Goal: Task Accomplishment & Management: Complete application form

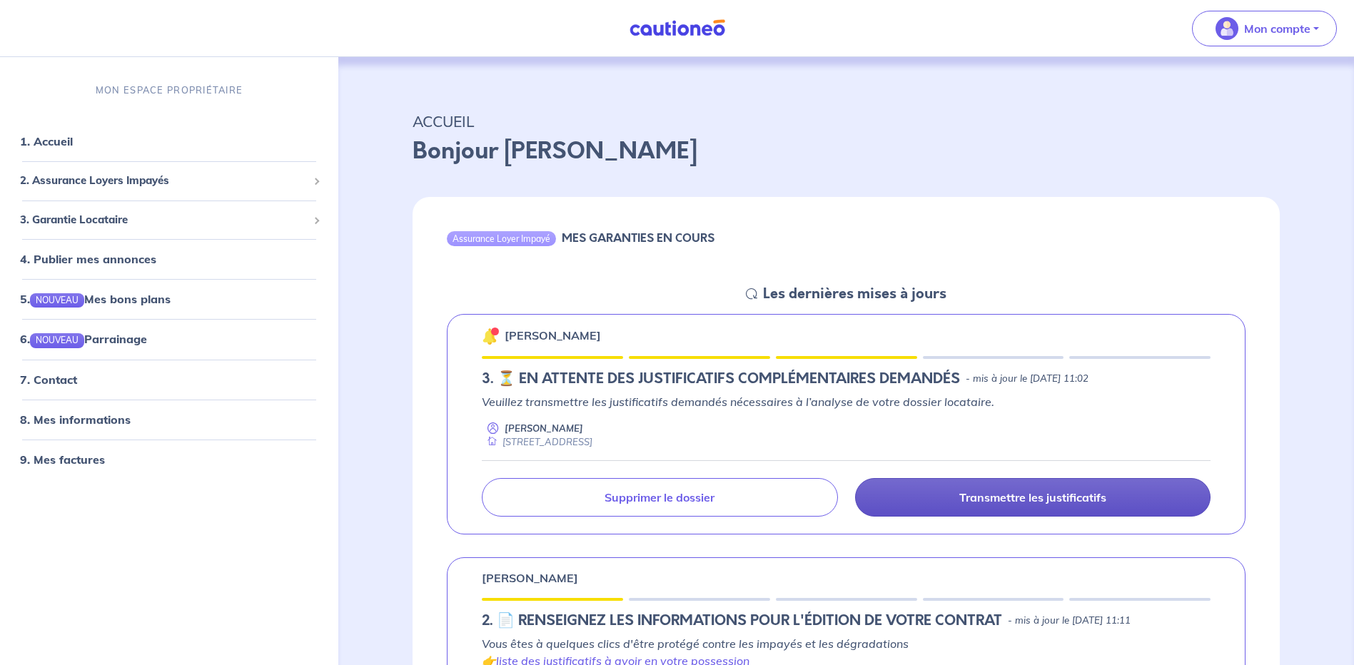
click at [988, 495] on p "Transmettre les justificatifs" at bounding box center [1032, 497] width 147 height 14
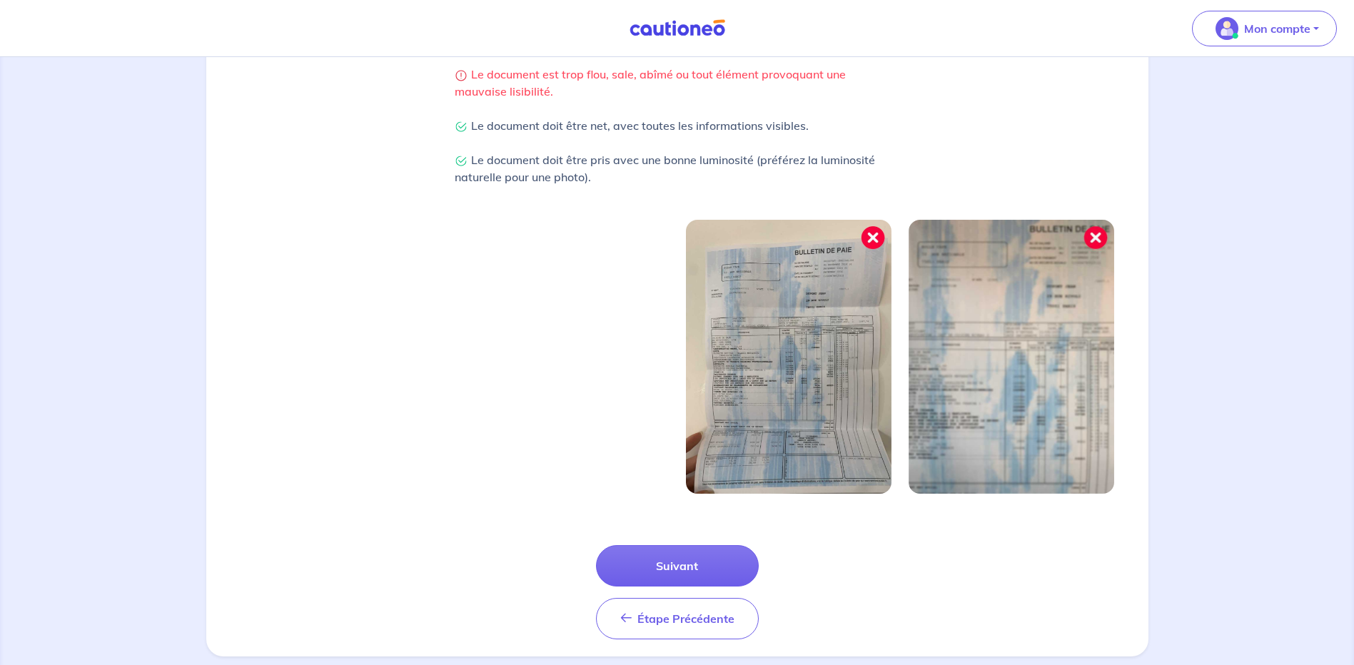
scroll to position [357, 0]
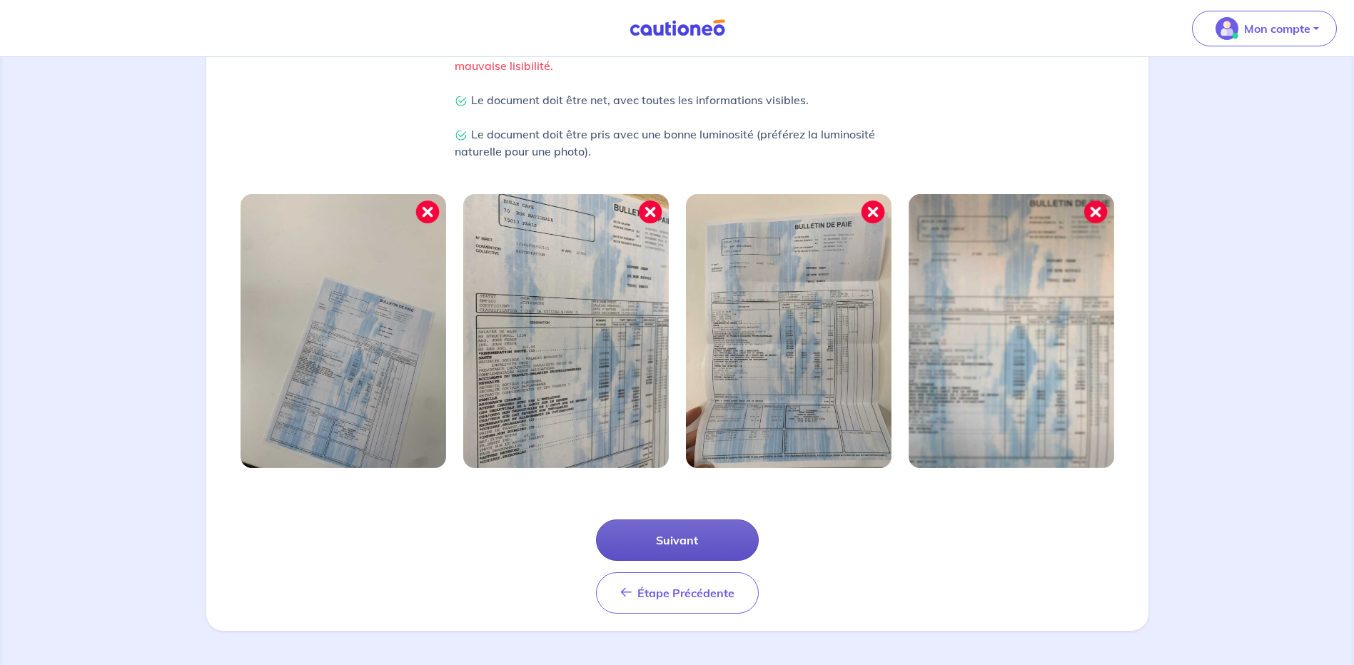
click at [704, 545] on button "Suivant" at bounding box center [677, 540] width 163 height 41
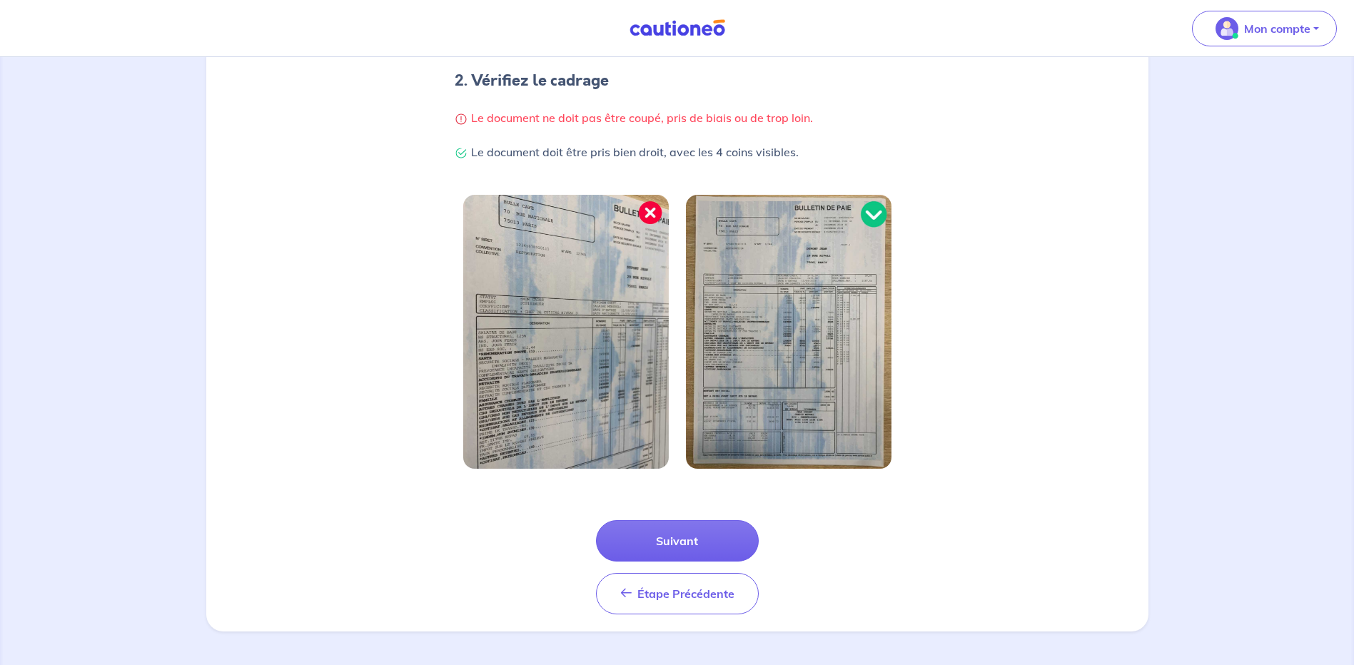
scroll to position [288, 0]
click at [648, 547] on button "Suivant" at bounding box center [677, 540] width 163 height 41
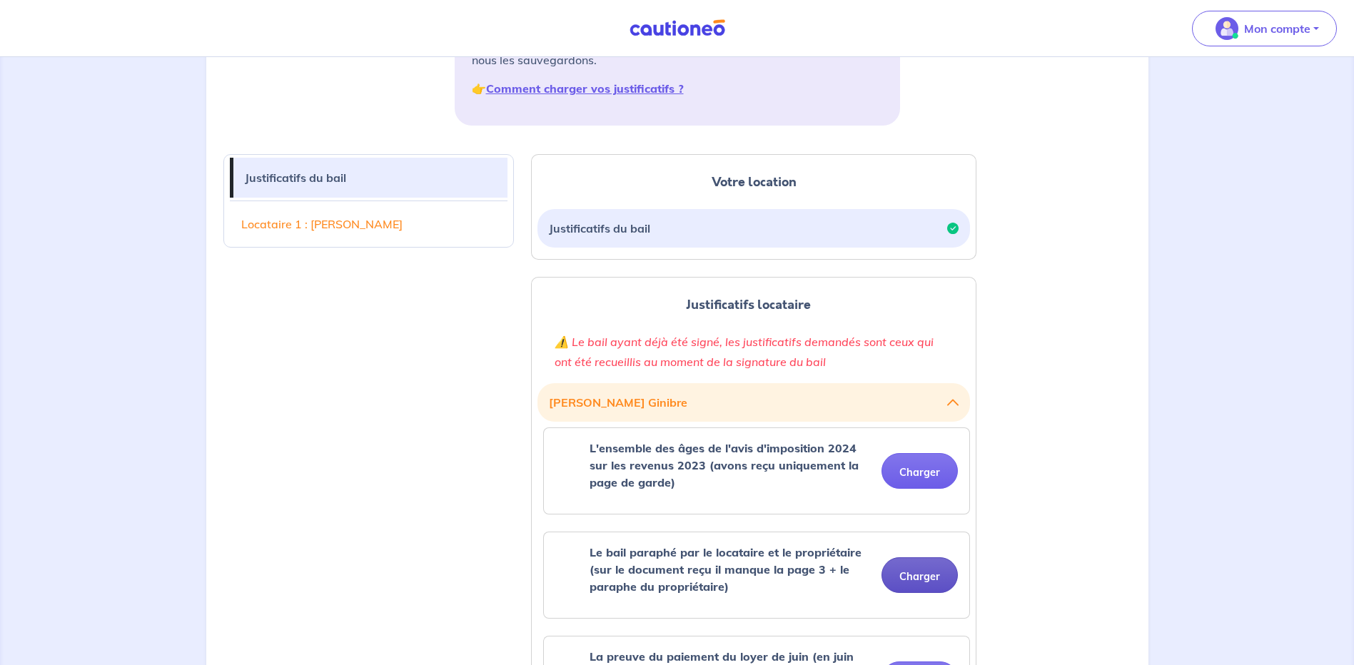
scroll to position [357, 0]
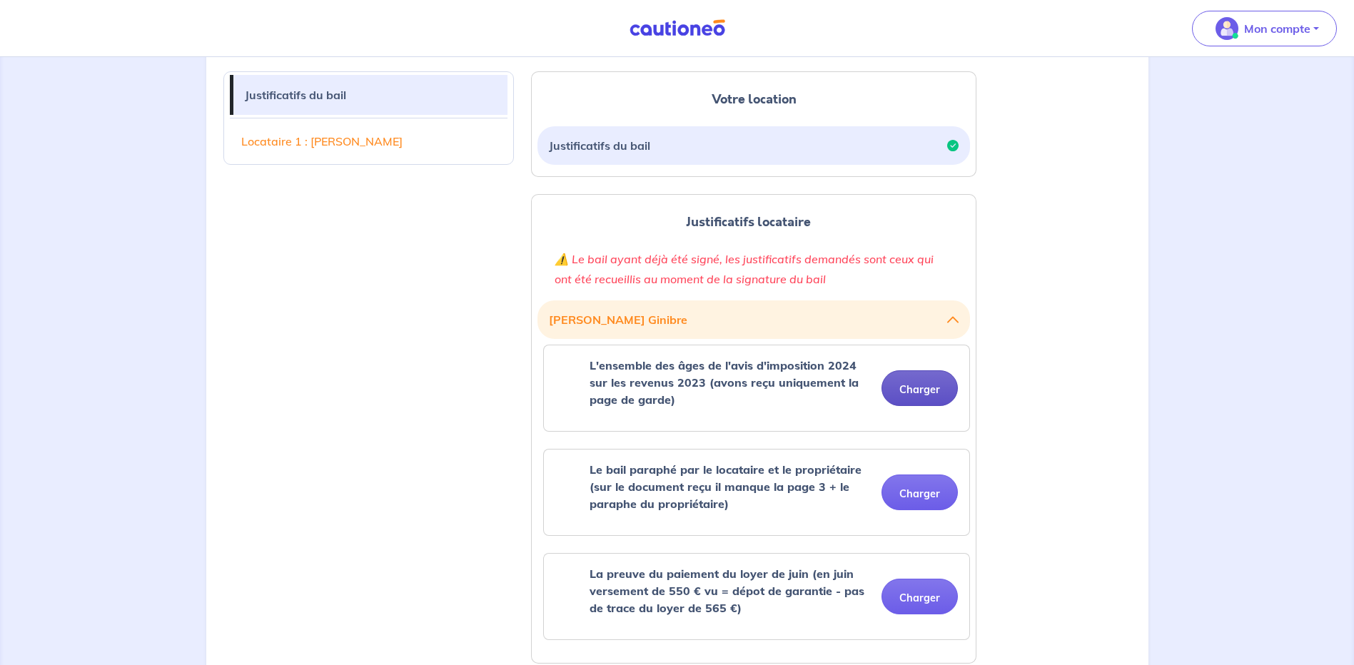
click at [918, 376] on button "Charger" at bounding box center [919, 388] width 76 height 36
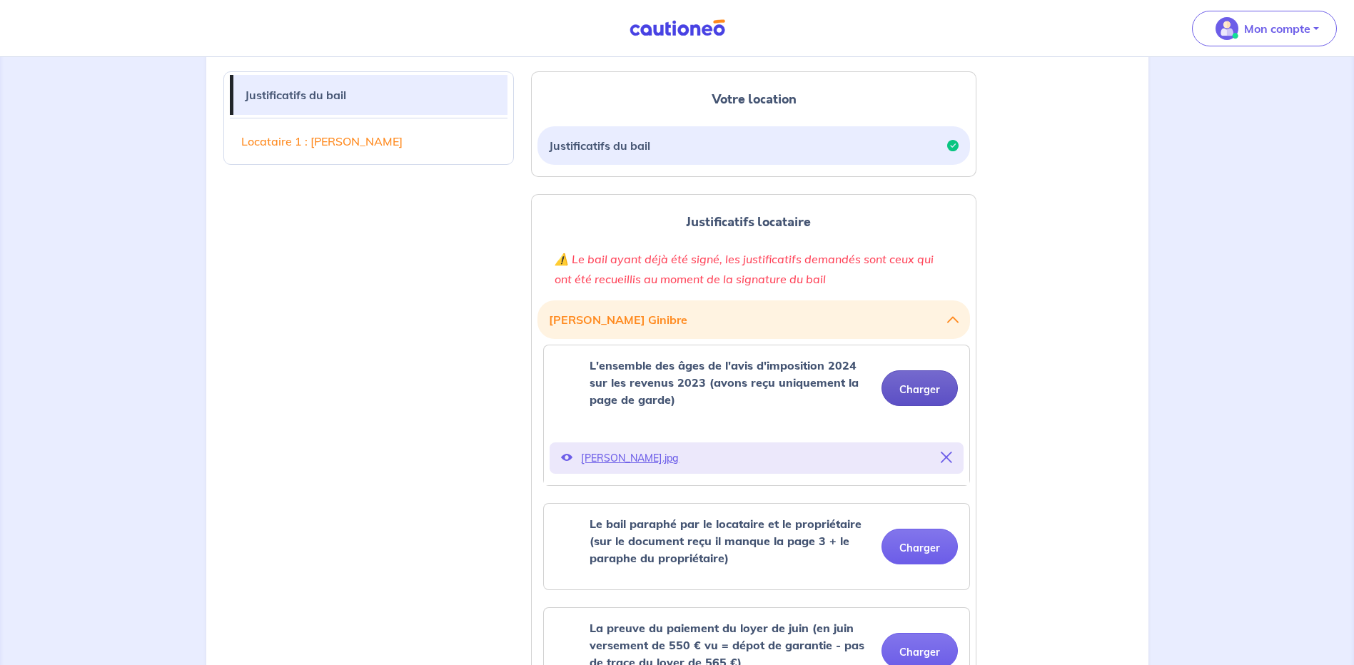
click at [916, 395] on button "Charger" at bounding box center [919, 388] width 76 height 36
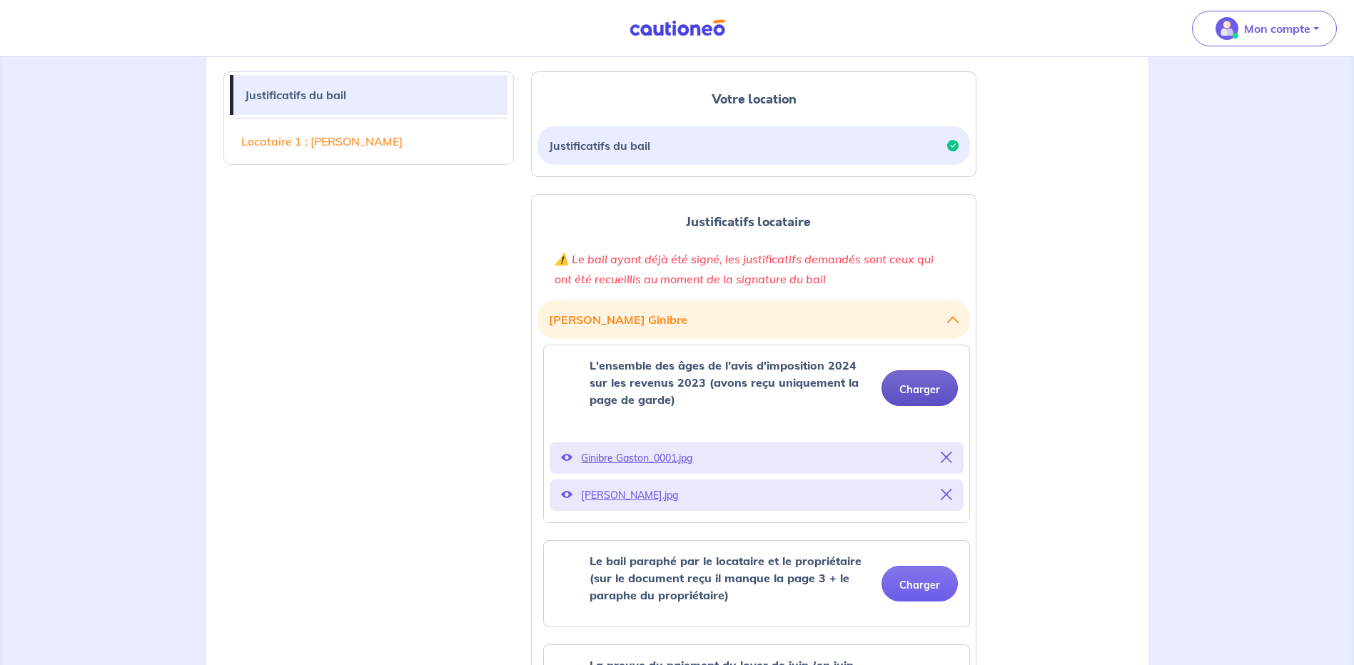
click at [934, 391] on button "Charger" at bounding box center [919, 388] width 76 height 36
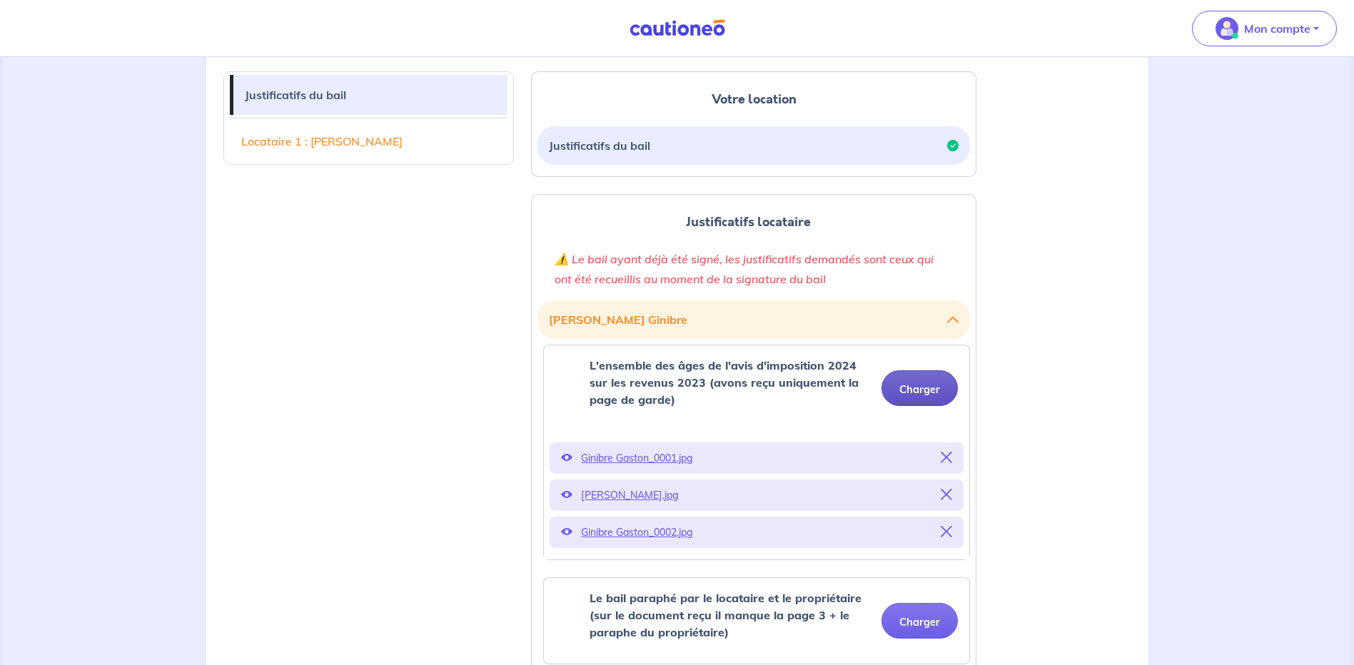
click at [917, 393] on button "Charger" at bounding box center [919, 388] width 76 height 36
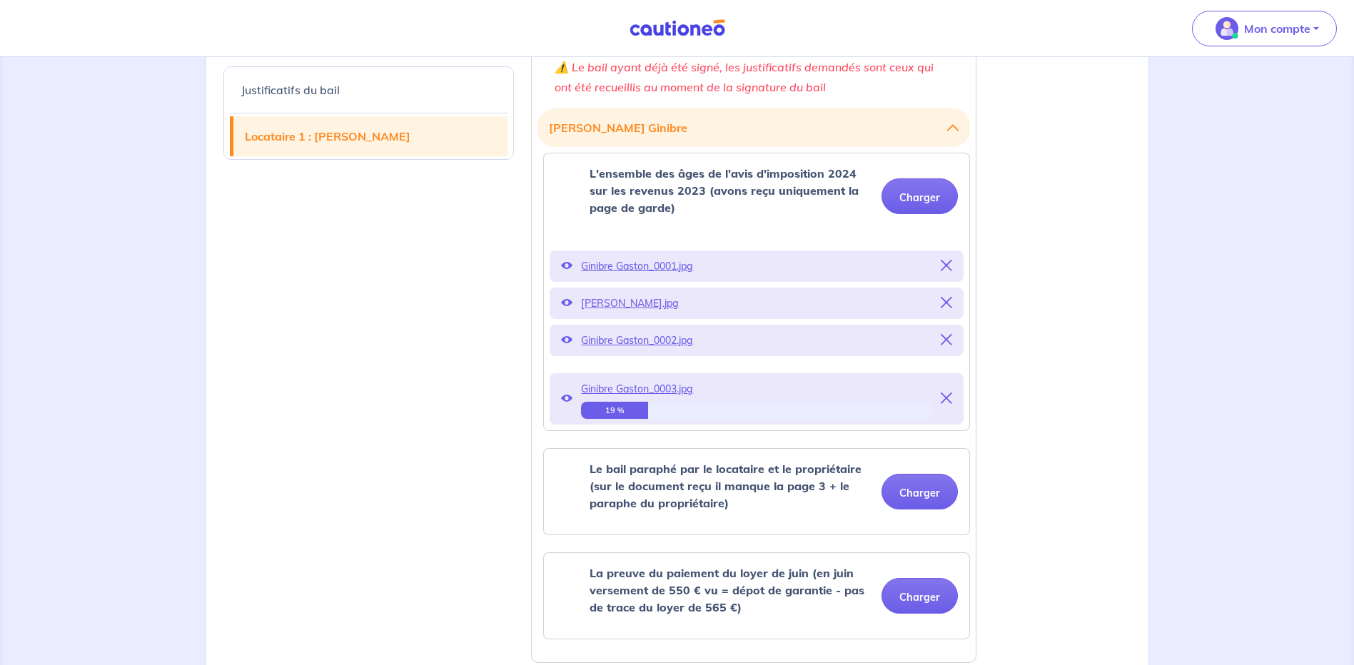
scroll to position [571, 0]
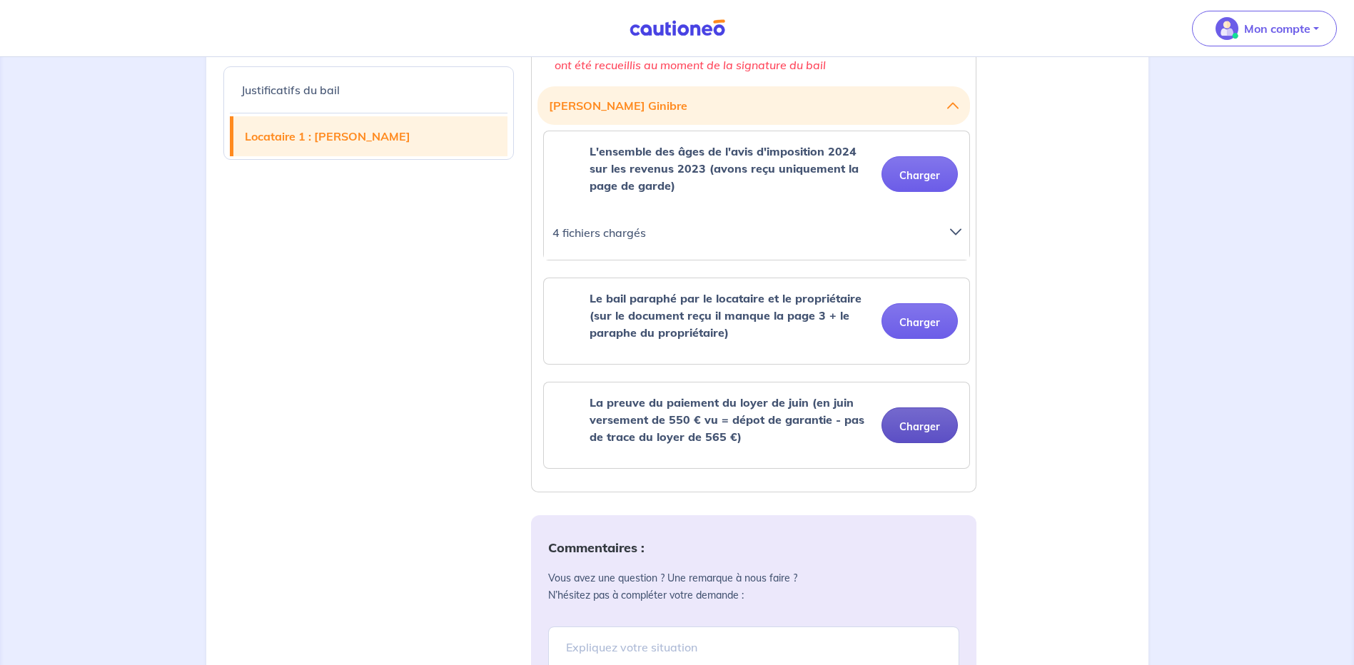
click at [909, 423] on button "Charger" at bounding box center [919, 426] width 76 height 36
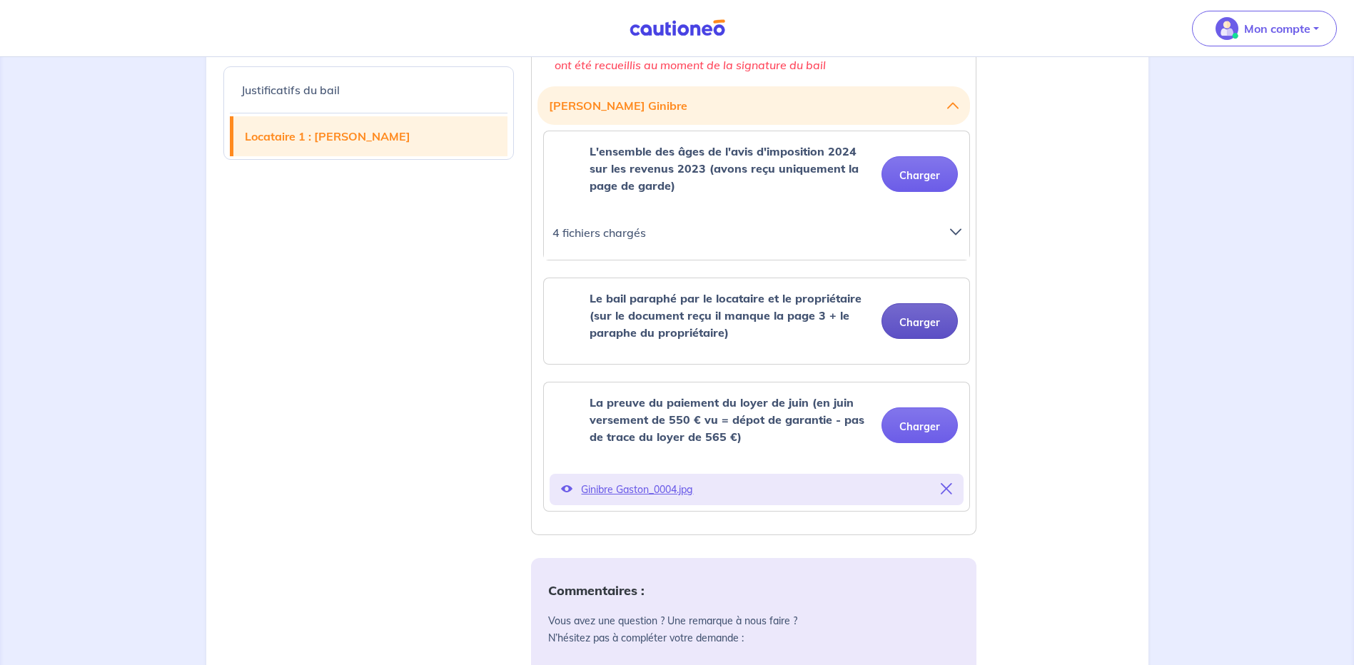
click at [904, 326] on button "Charger" at bounding box center [919, 321] width 76 height 36
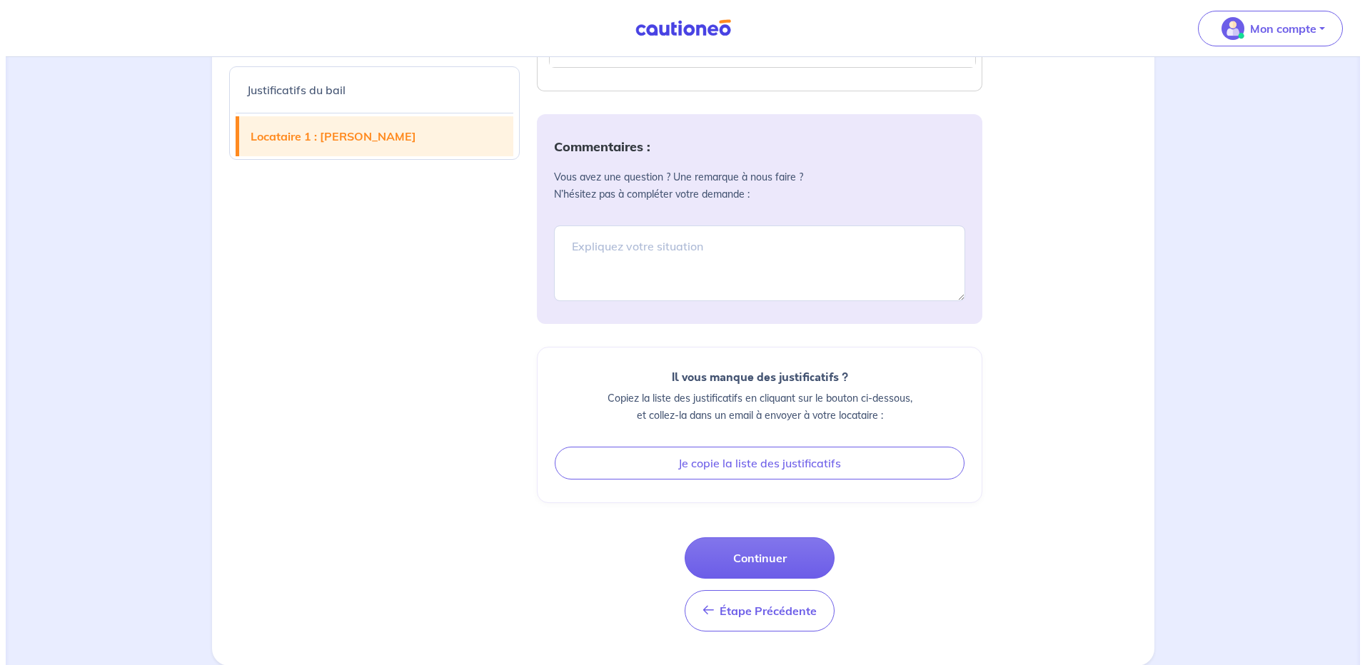
scroll to position [1027, 0]
click at [739, 560] on button "Continuer" at bounding box center [754, 557] width 150 height 41
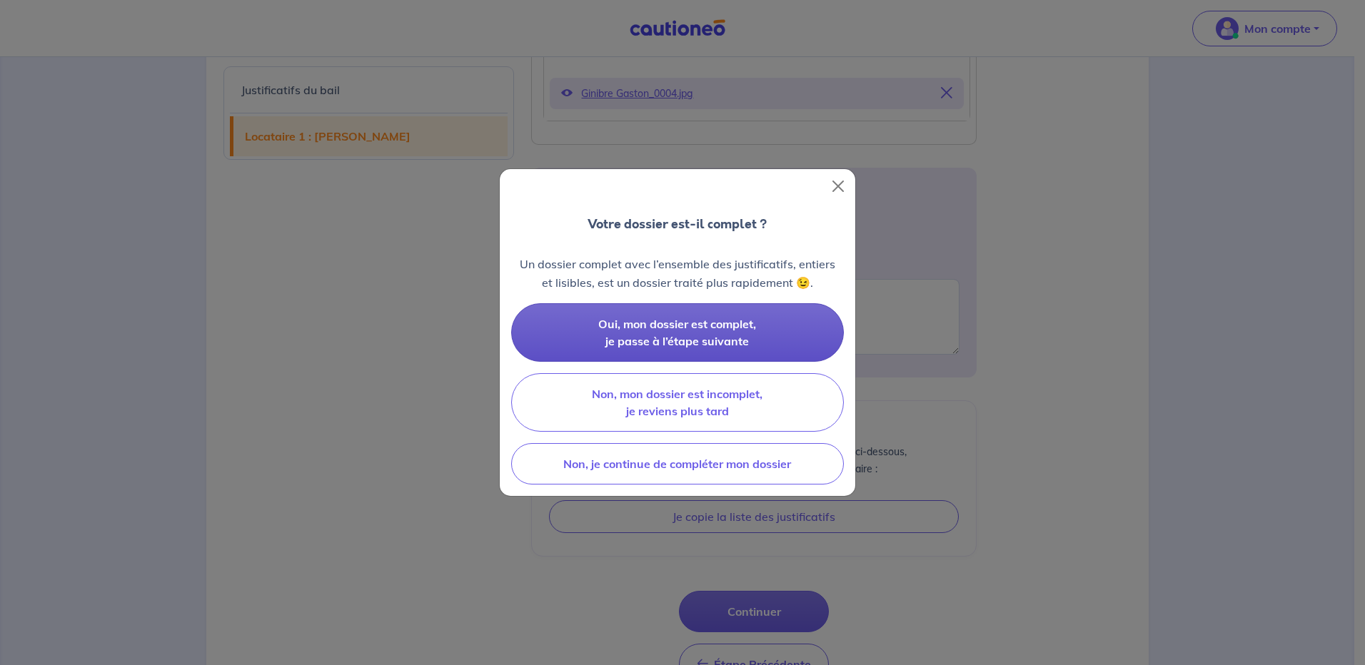
click at [724, 325] on span "Oui, mon dossier est complet, je passe à l’étape suivante" at bounding box center [677, 332] width 158 height 31
